Goal: Task Accomplishment & Management: Complete application form

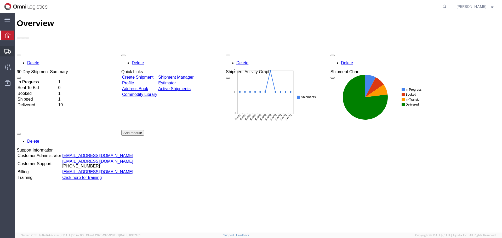
click at [0, 0] on span "Create Shipment" at bounding box center [0, 0] width 0 height 0
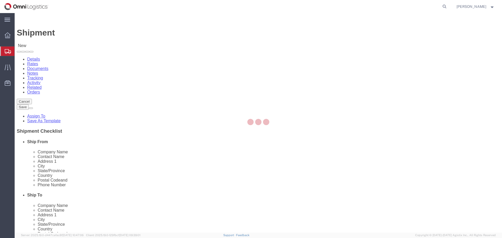
select select
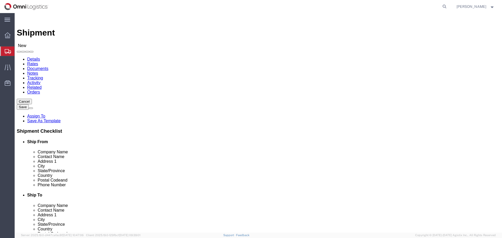
click select "Select PG&E Seko Logistics"
select select "9596"
click select "Select PG&E Seko Logistics"
select select
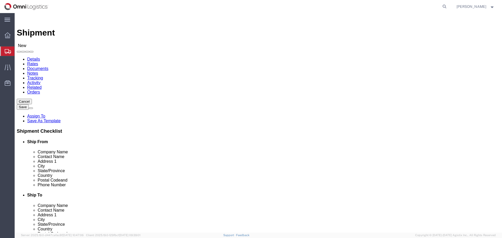
select select "19740"
click select "Select All Others [GEOGRAPHIC_DATA] [GEOGRAPHIC_DATA] [GEOGRAPHIC_DATA] [GEOGRA…"
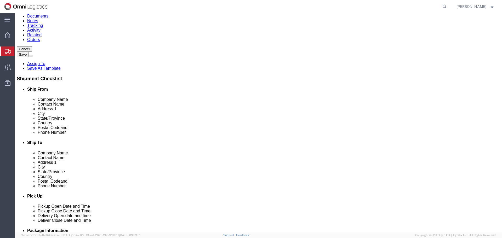
scroll to position [52, 0]
select select "MYPROFILE"
select select "[GEOGRAPHIC_DATA]"
drag, startPoint x: 124, startPoint y: 98, endPoint x: 29, endPoint y: 100, distance: 95.1
click div "Contact Name"
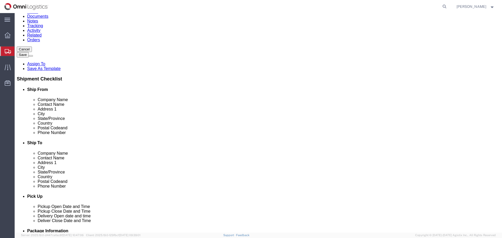
type input "[PERSON_NAME]"
type input "[STREET_ADDRESS]."
select select
drag, startPoint x: 86, startPoint y: 178, endPoint x: 62, endPoint y: 179, distance: 23.3
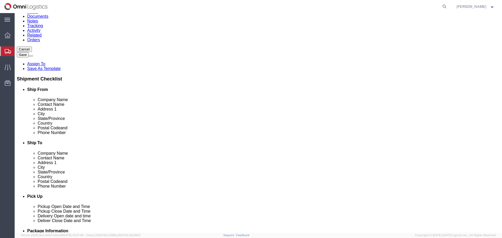
click div "Email"
type input "[PERSON_NAME][EMAIL_ADDRESS][DOMAIN_NAME]"
click input "text"
type input "pac"
click p "- PACIFIC GAS & ELECTRIC COMPANY - (RECEIVING DEPARTMENT/FREMONT MATERIAL) [STR…"
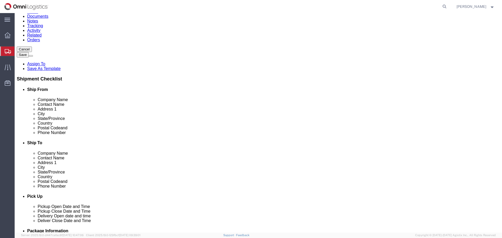
select select "CA"
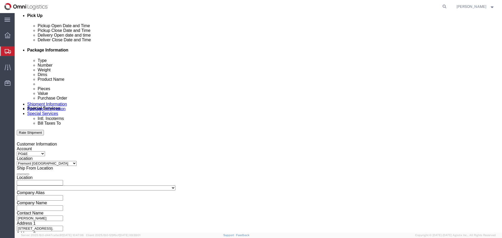
scroll to position [235, 0]
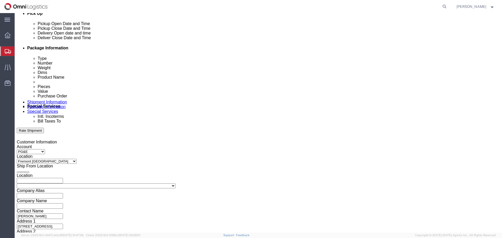
type input "PACIFIC GAS & ELECTRIC COMPANY"
click div "[DATE] 5:00 PM"
click input "5:00 PM"
type input "11:00 a"
type input "11:00 AM"
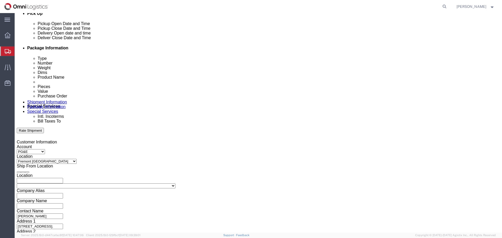
click button "Apply"
click div "[DATE] 12:00 PM"
type input "5:00 PM"
click button "Apply"
click div
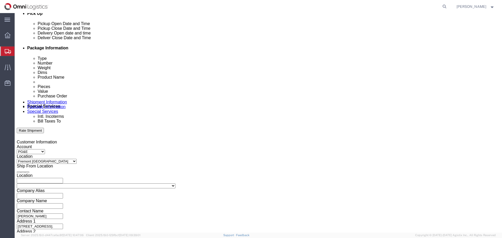
click input "6:00 PM"
type input "9:00 AM"
click button "Apply"
click div
type input "2:00 PM"
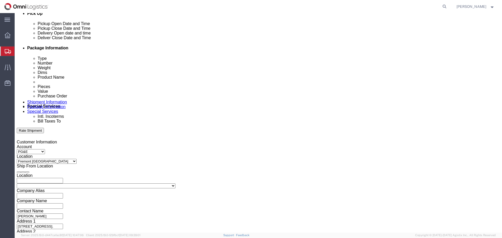
click button "Apply"
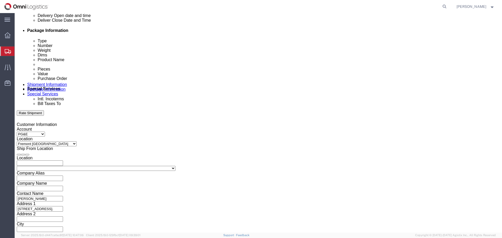
scroll to position [272, 0]
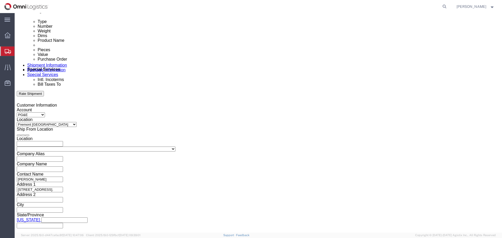
click div "Select Account Type Activity ID Airline Appointment Number ASN Batch Request # …"
click input "text"
type input "3501417475"
select select "BOL"
type input "s"
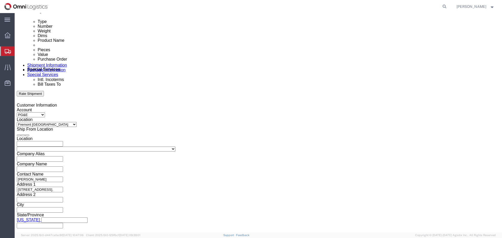
type input "S03092752"
click button "Continue"
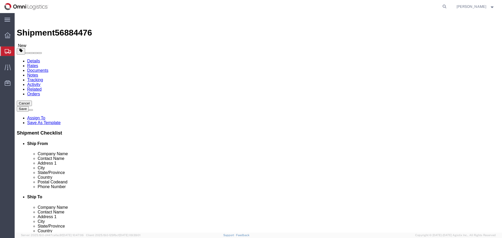
click select "Select Bulk Bundle(s) Cardboard Box(es) Carton(s) Crate(s) Drum(s) (Fiberboard)…"
select select "PSNS"
click select "Select Bulk Bundle(s) Cardboard Box(es) Carton(s) Crate(s) Drum(s) (Fiberboard)…"
drag, startPoint x: 80, startPoint y: 112, endPoint x: 64, endPoint y: 112, distance: 16.2
click div "Number 1"
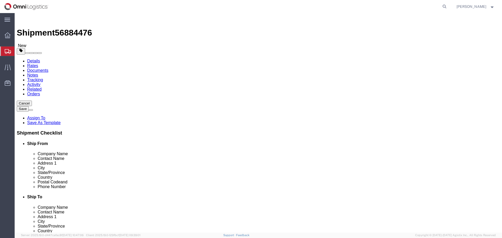
click input "text"
type input "51"
type input "36"
type input "47"
type input "590"
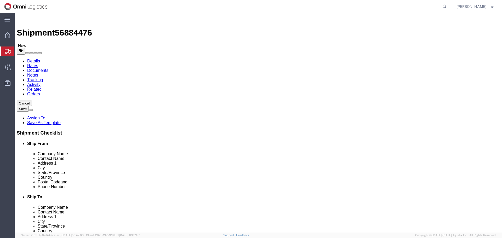
click link "Add Content"
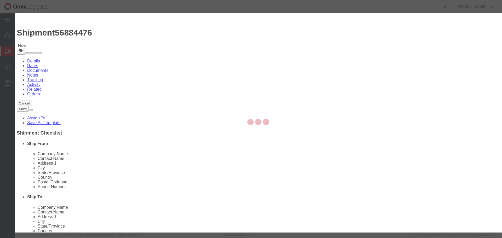
click input "text"
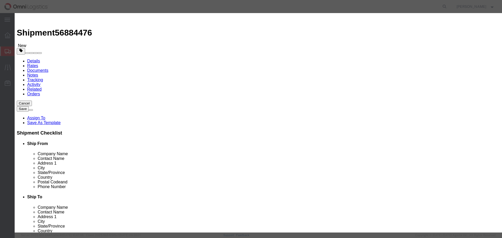
type input "GAS REGULATORS"
type input "40"
type input "3000"
select select "USD"
select select "85"
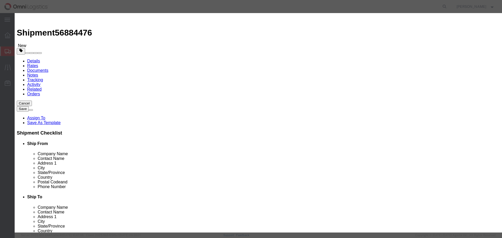
click button "Save & Close"
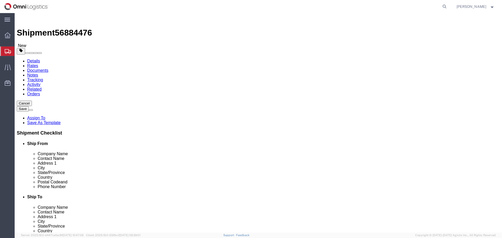
click button "Continue"
click button "Rate Shipment"
